Goal: Task Accomplishment & Management: Use online tool/utility

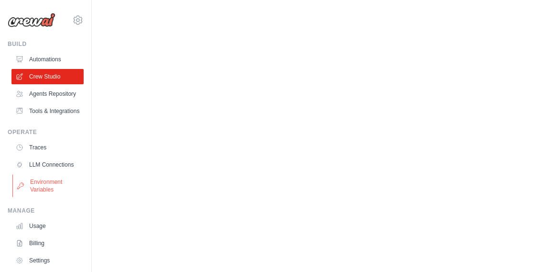
click at [44, 174] on link "Environment Variables" at bounding box center [48, 185] width 72 height 23
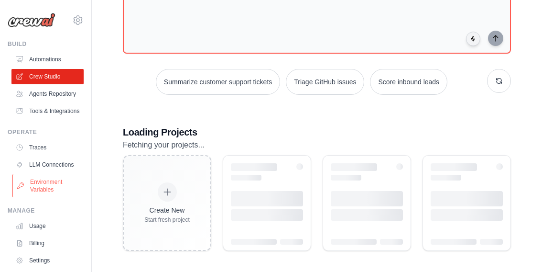
scroll to position [47, 0]
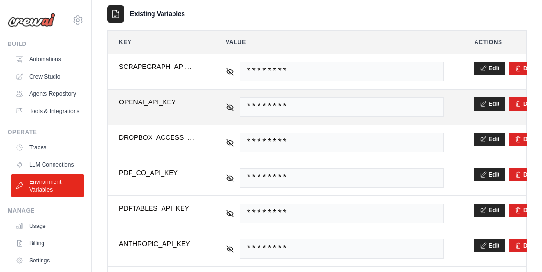
scroll to position [152, 0]
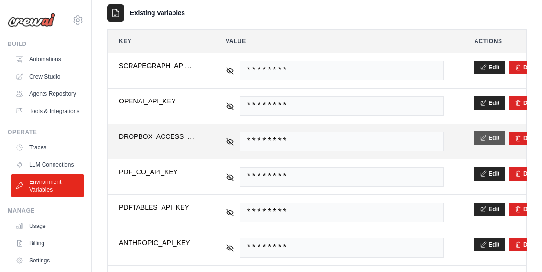
click at [491, 138] on button "Edit" at bounding box center [489, 137] width 31 height 13
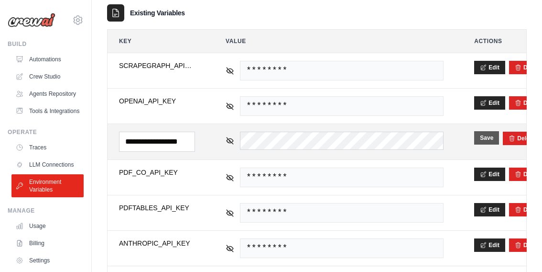
scroll to position [0, 0]
click at [484, 138] on button "Save" at bounding box center [486, 137] width 25 height 13
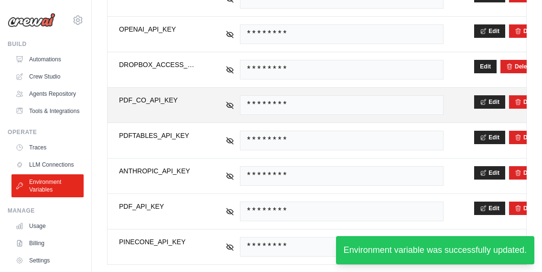
scroll to position [228, 0]
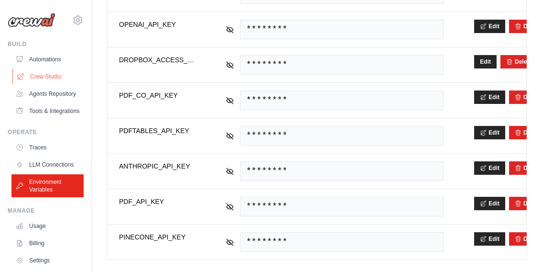
click at [54, 75] on link "Crew Studio" at bounding box center [48, 76] width 72 height 15
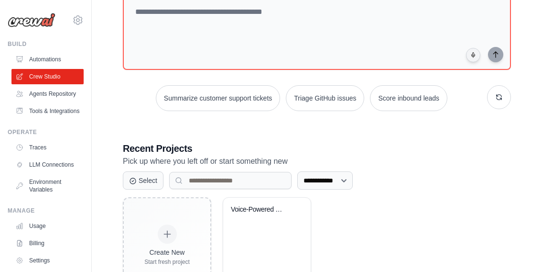
scroll to position [75, 0]
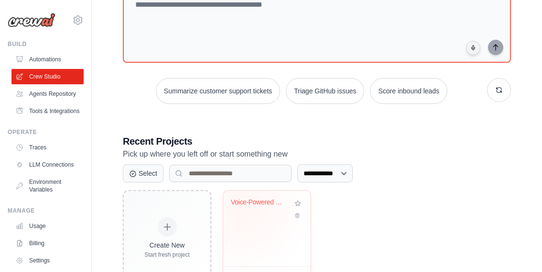
click at [245, 209] on div "Voice-Powered RAG Document Query Sy..." at bounding box center [260, 204] width 58 height 12
